Goal: Task Accomplishment & Management: Manage account settings

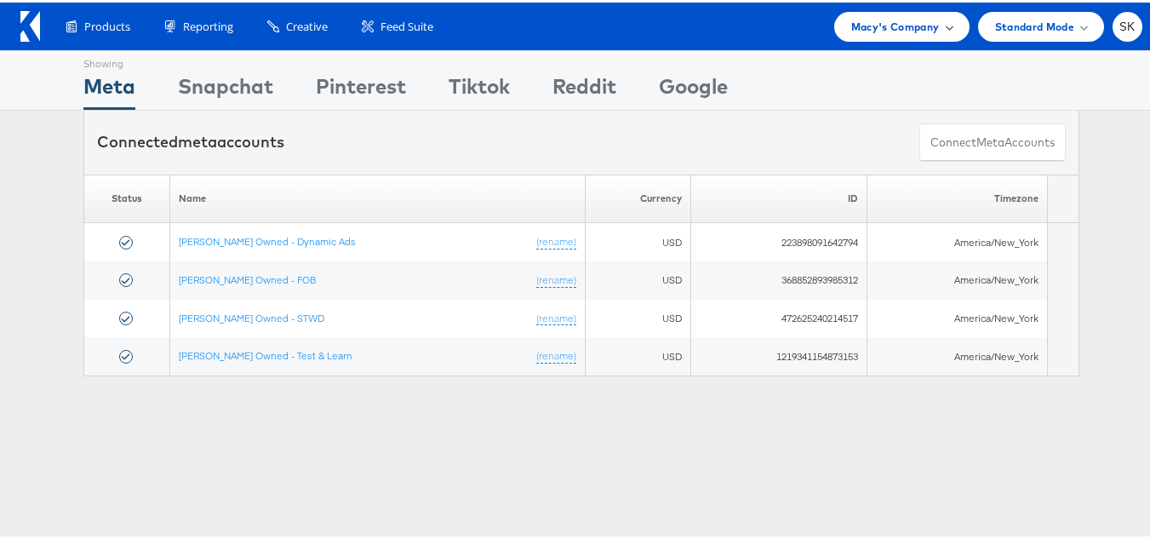
click at [887, 14] on div "Macy's Company" at bounding box center [902, 24] width 135 height 30
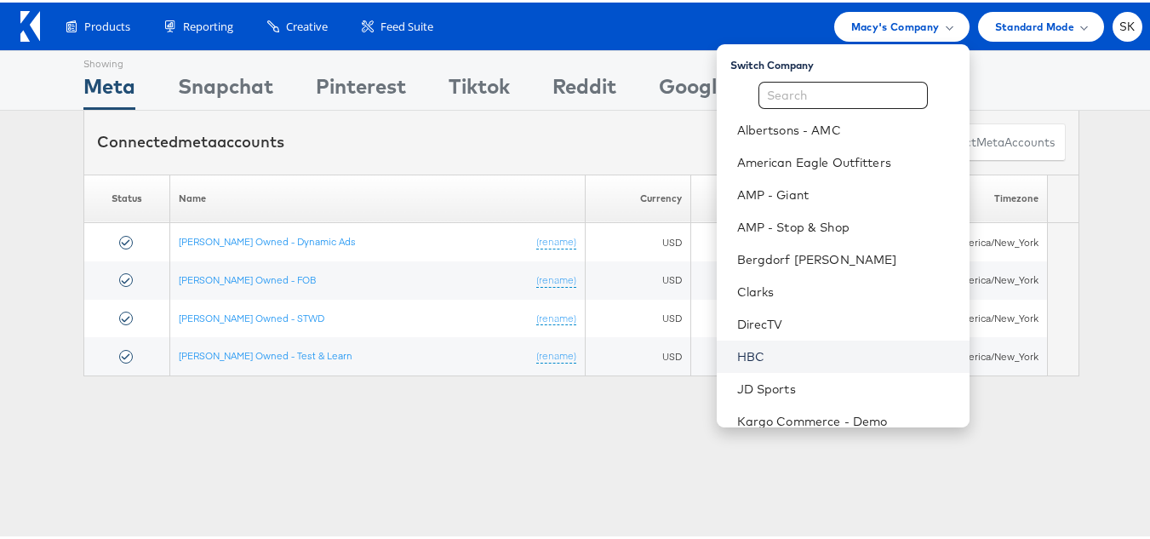
click at [755, 347] on link "HBC" at bounding box center [846, 354] width 219 height 17
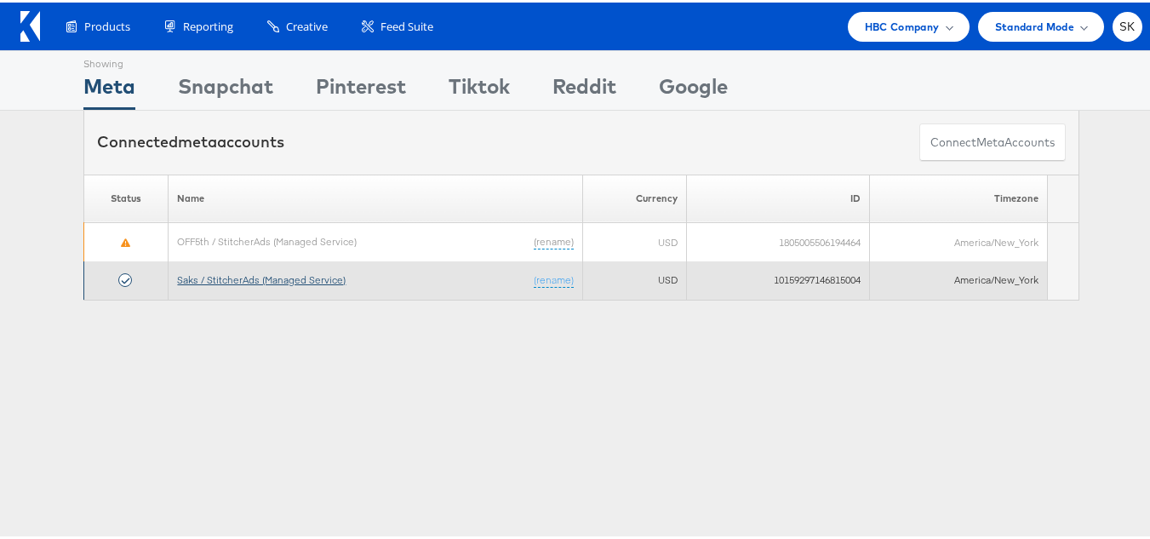
click at [281, 271] on link "Saks / StitcherAds (Managed Service)" at bounding box center [261, 277] width 169 height 13
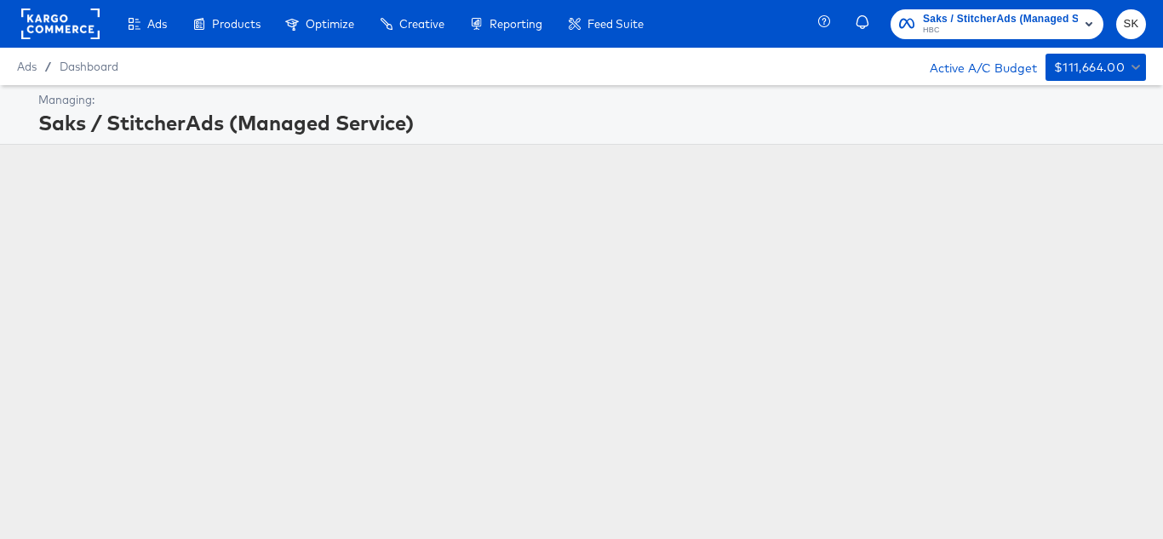
click at [40, 29] on rect at bounding box center [60, 24] width 78 height 31
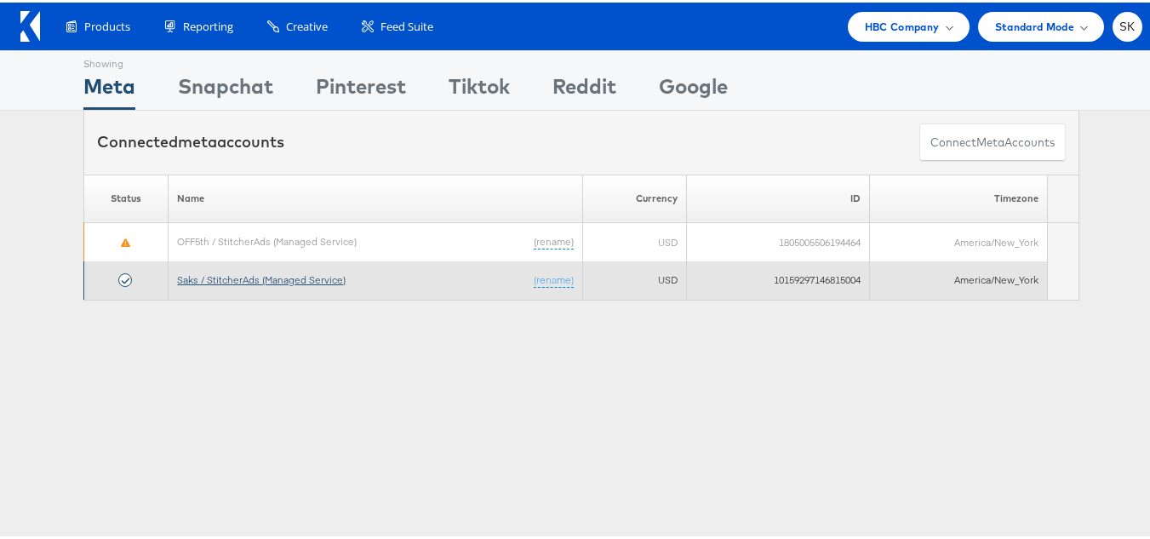
click at [282, 276] on link "Saks / StitcherAds (Managed Service)" at bounding box center [261, 277] width 169 height 13
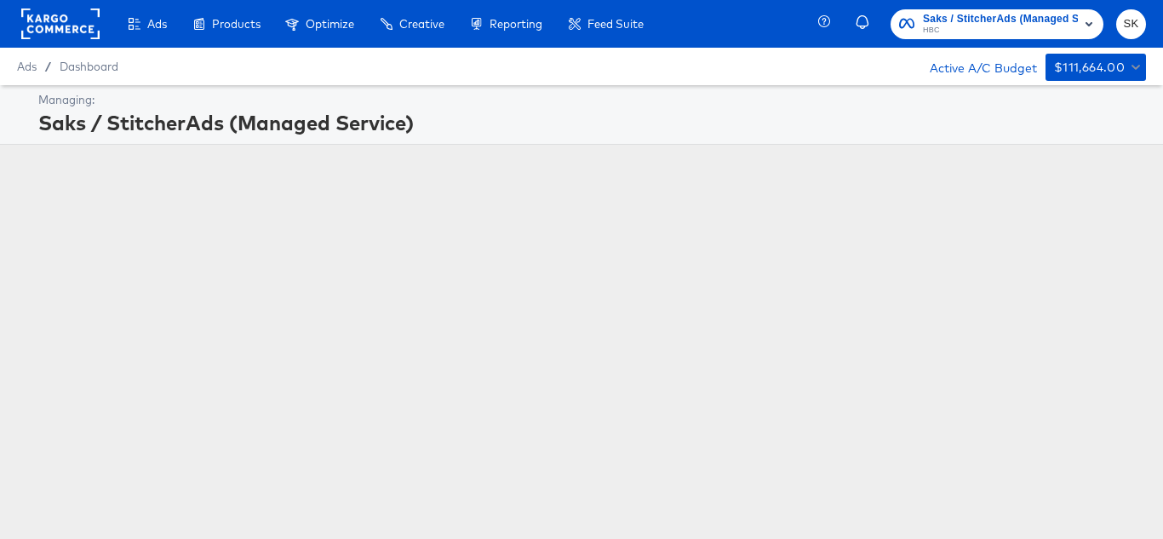
click at [1135, 20] on span "SK" at bounding box center [1131, 24] width 16 height 20
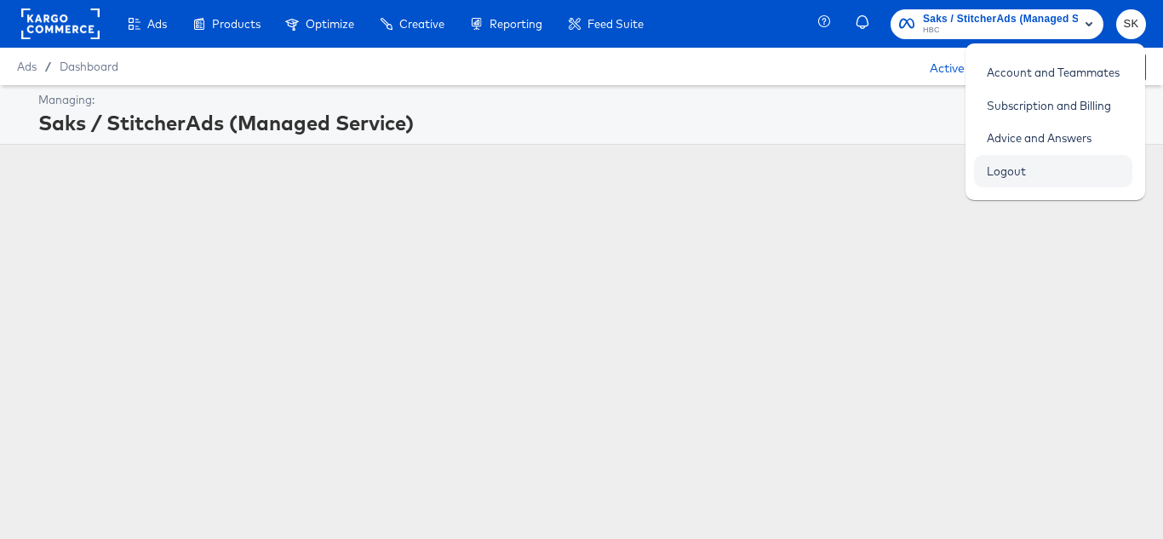
click at [1011, 176] on link "Logout" at bounding box center [1006, 171] width 65 height 31
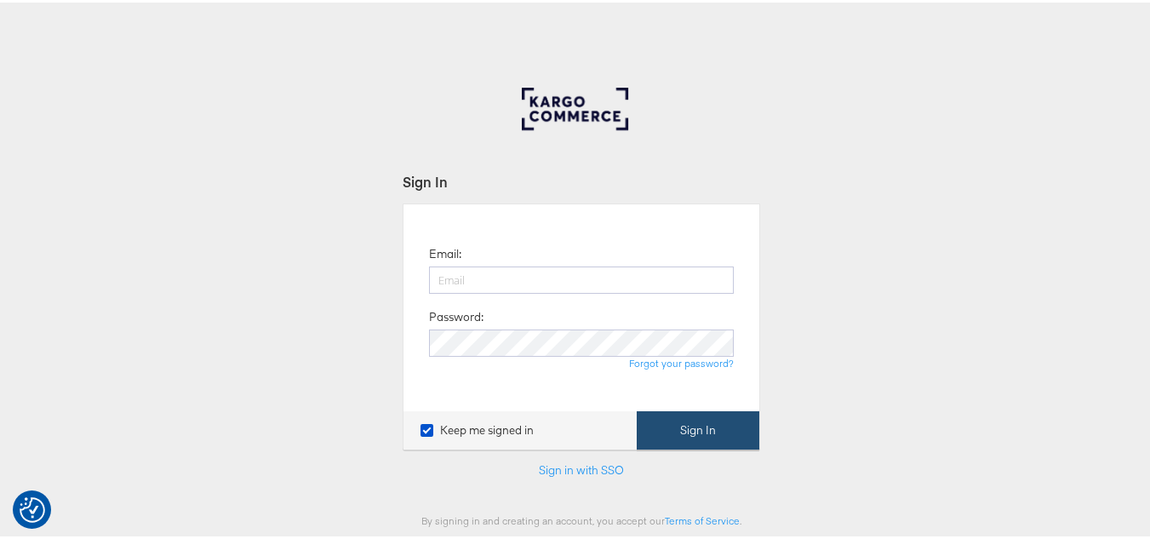
type input "[PERSON_NAME][EMAIL_ADDRESS][DOMAIN_NAME]"
click at [710, 420] on button "Sign In" at bounding box center [698, 428] width 123 height 38
